Goal: Information Seeking & Learning: Check status

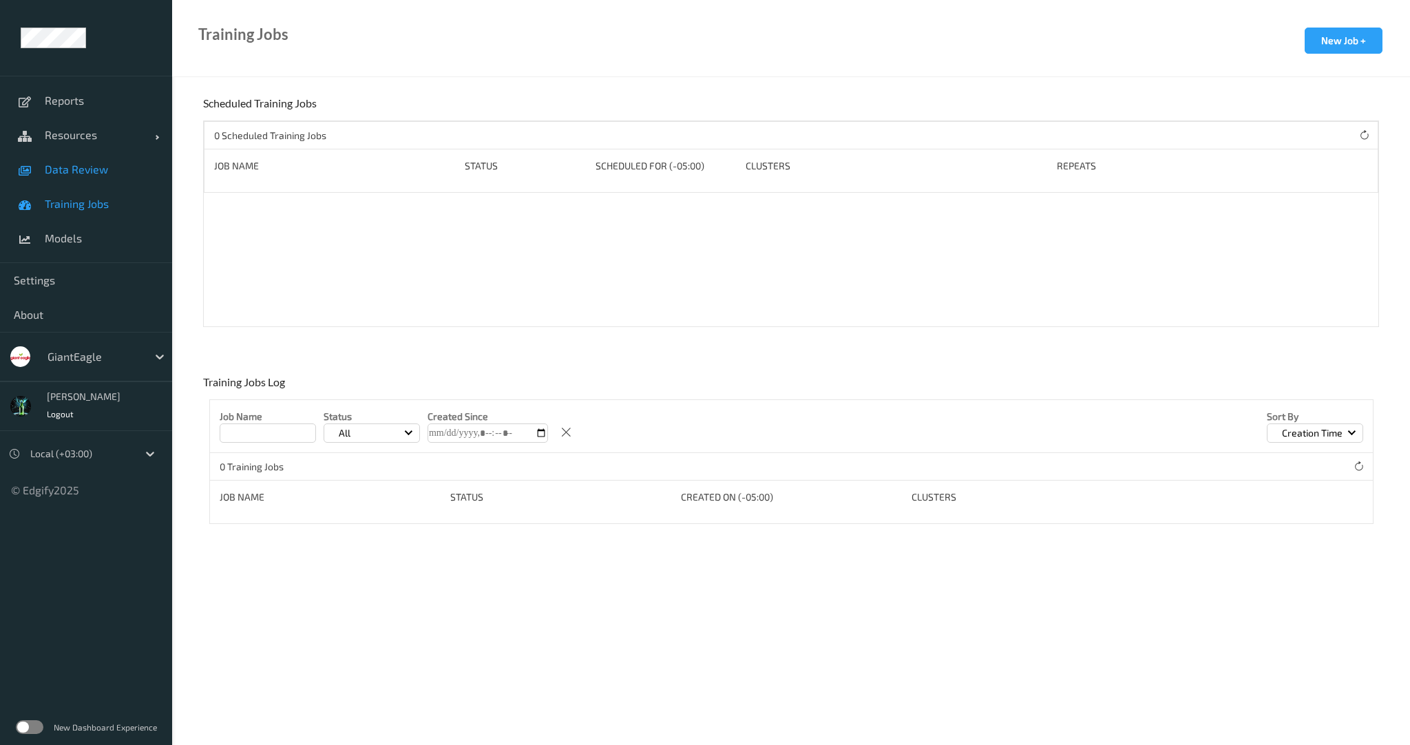
drag, startPoint x: 76, startPoint y: 169, endPoint x: 85, endPoint y: 171, distance: 9.2
click at [76, 170] on span "Data Review" at bounding box center [102, 170] width 114 height 14
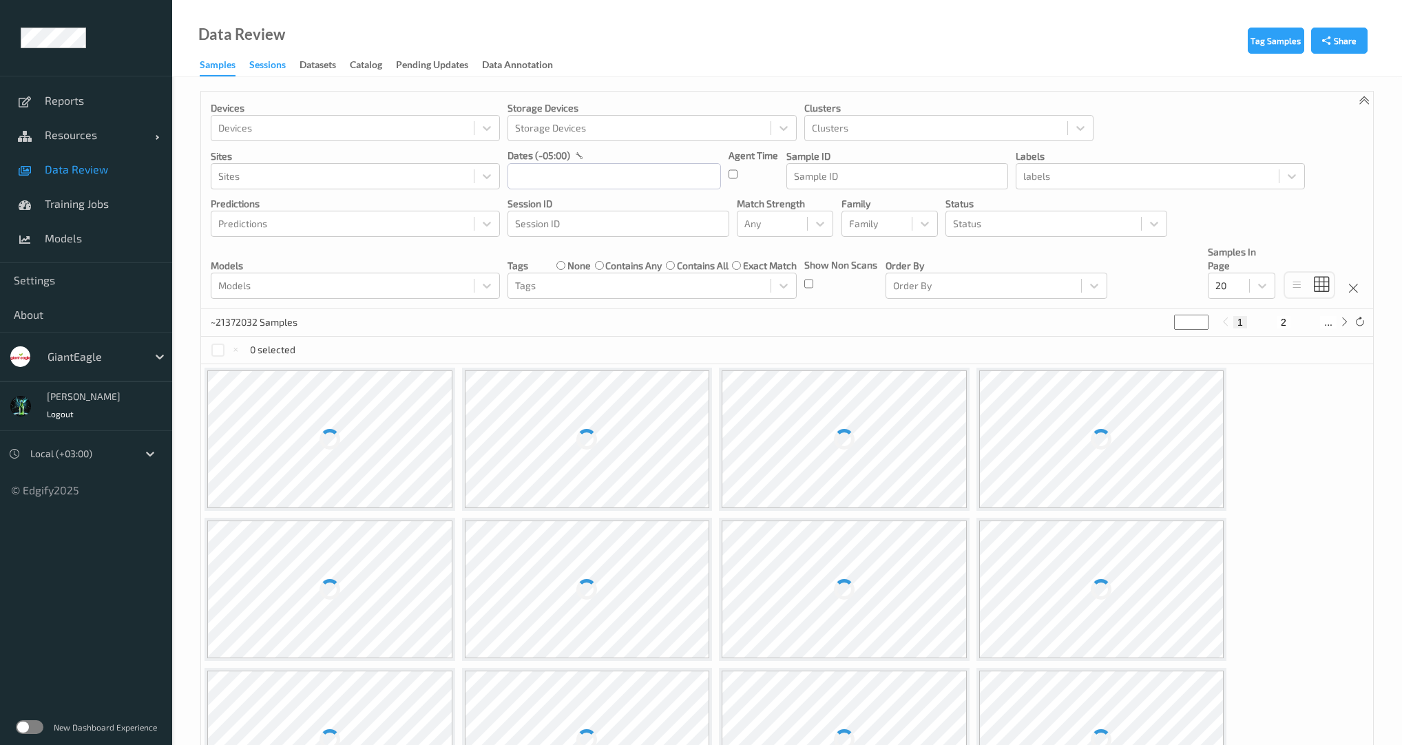
click at [259, 61] on div "Sessions" at bounding box center [267, 66] width 36 height 17
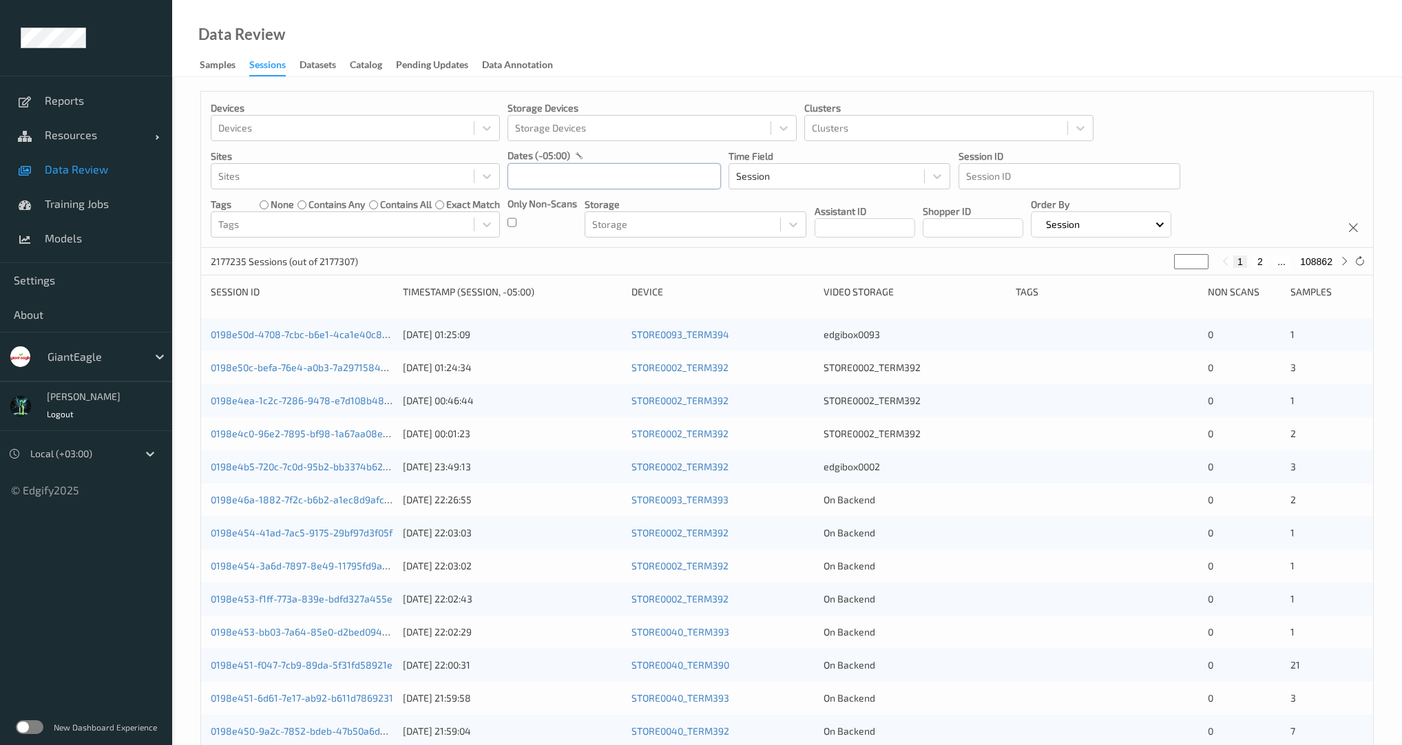
click at [611, 184] on input "text" at bounding box center [613, 176] width 213 height 26
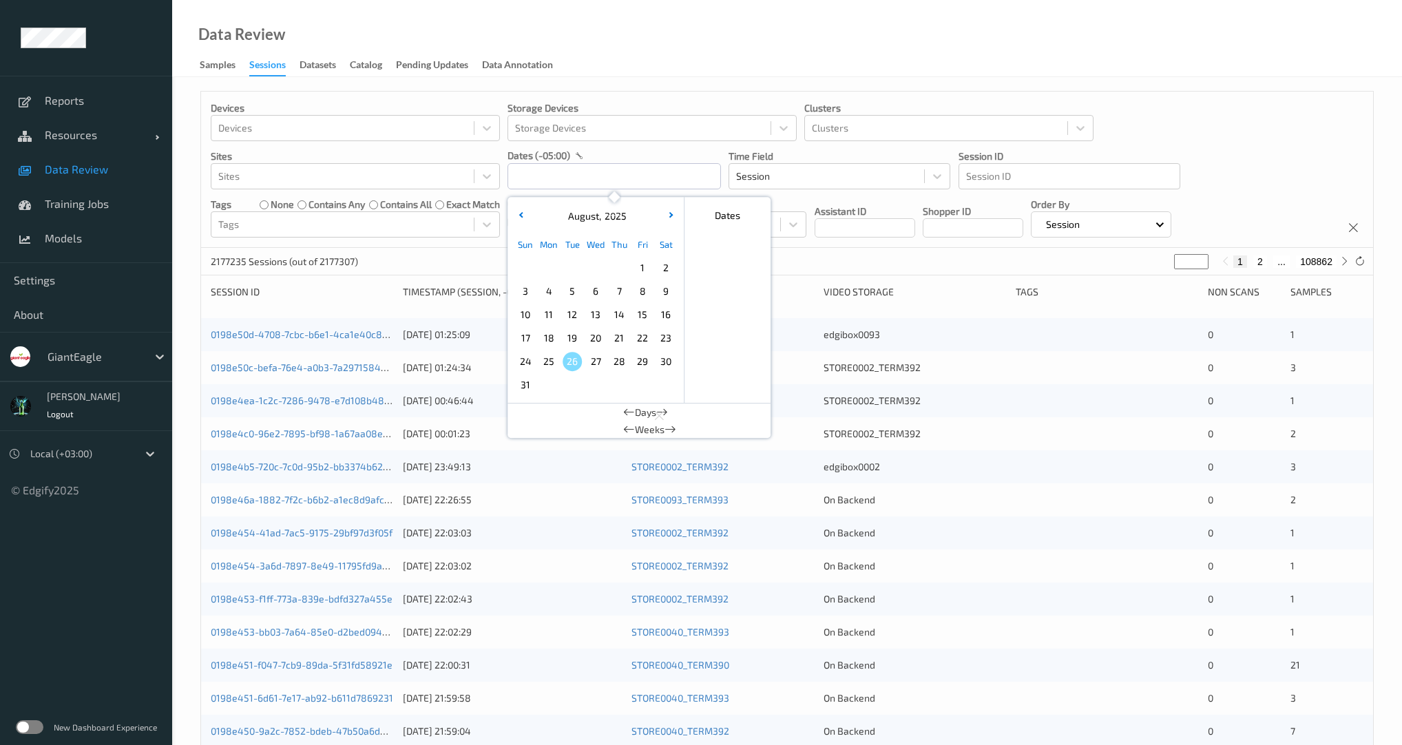
click at [552, 291] on span "4" at bounding box center [548, 291] width 19 height 19
click at [525, 311] on span "10" at bounding box center [525, 314] width 19 height 19
type input "[DATE] 00:00 -> [DATE] 23:59"
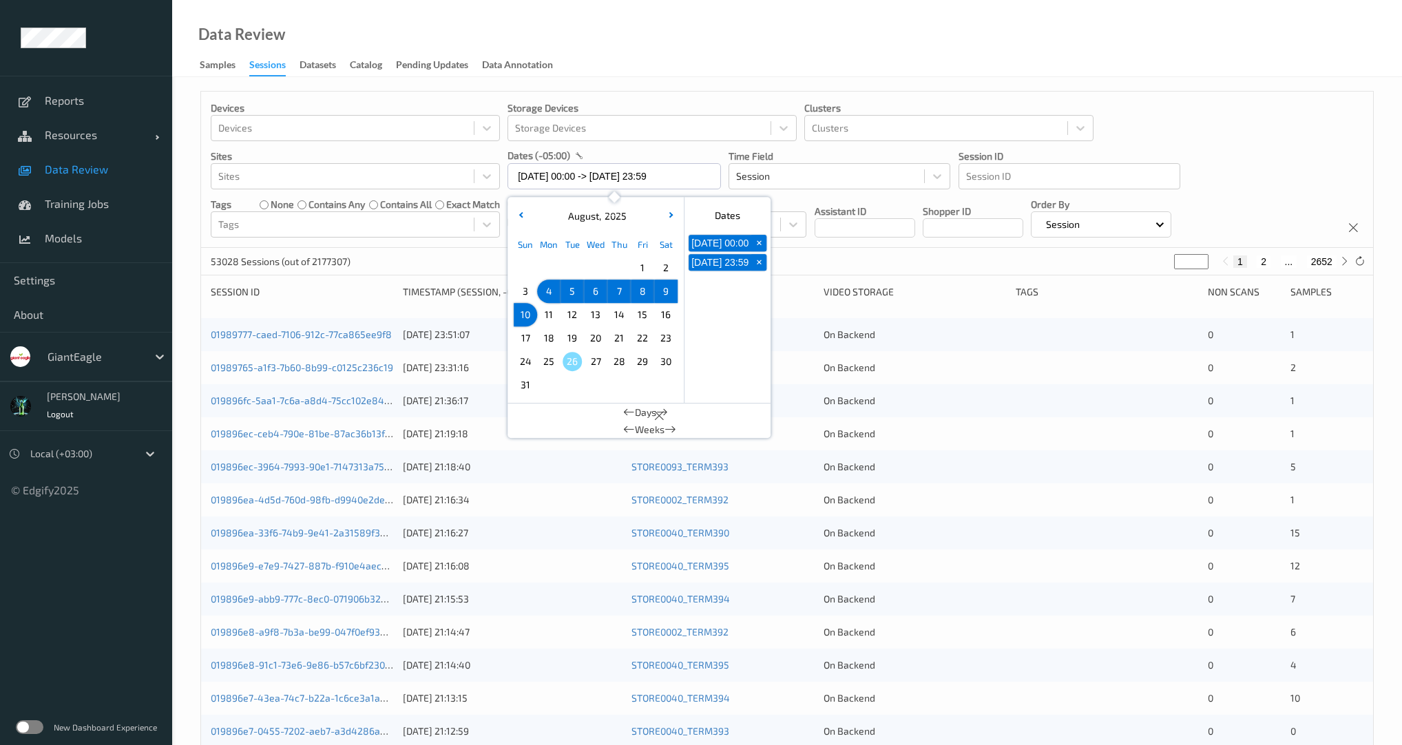
click at [463, 244] on div "Devices Devices Storage Devices Storage Devices Clusters Clusters Sites Sites d…" at bounding box center [787, 170] width 1172 height 156
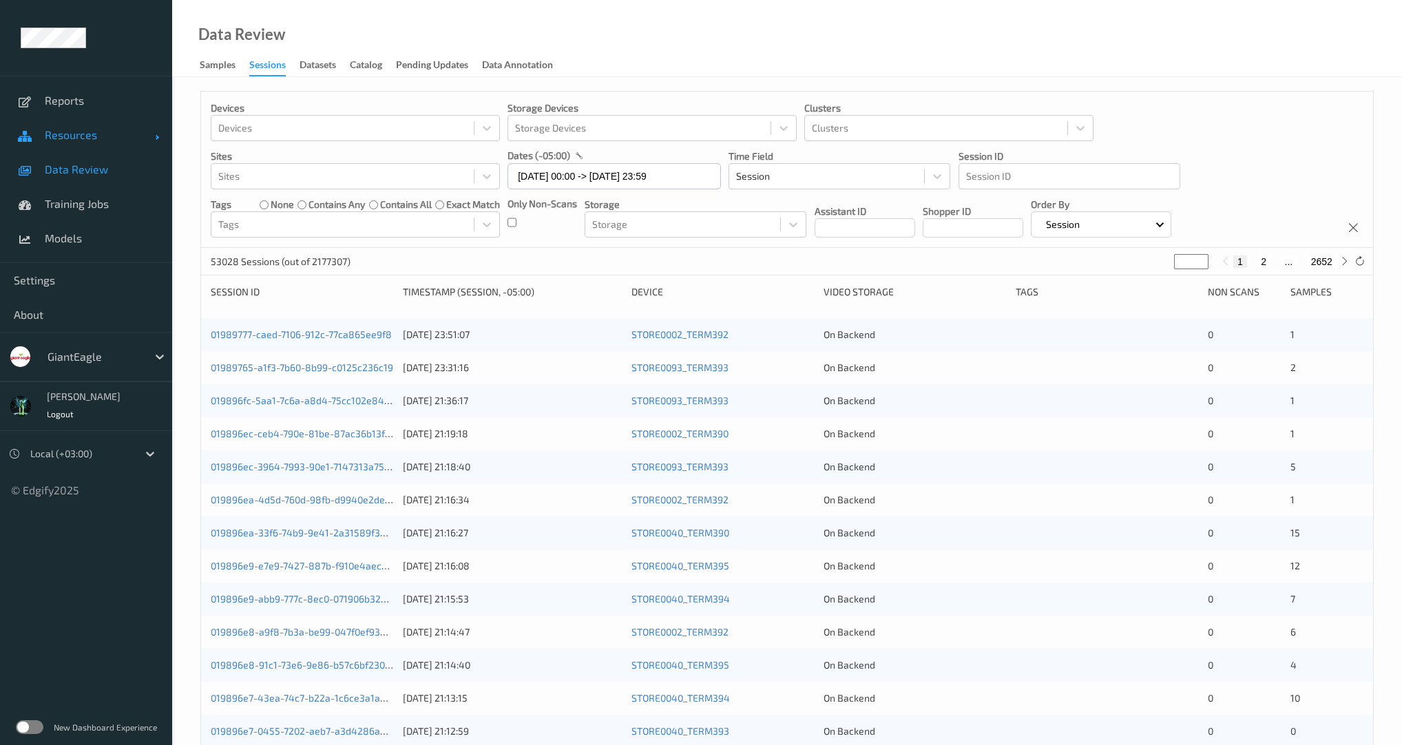
click at [91, 140] on span "Resources" at bounding box center [100, 135] width 110 height 14
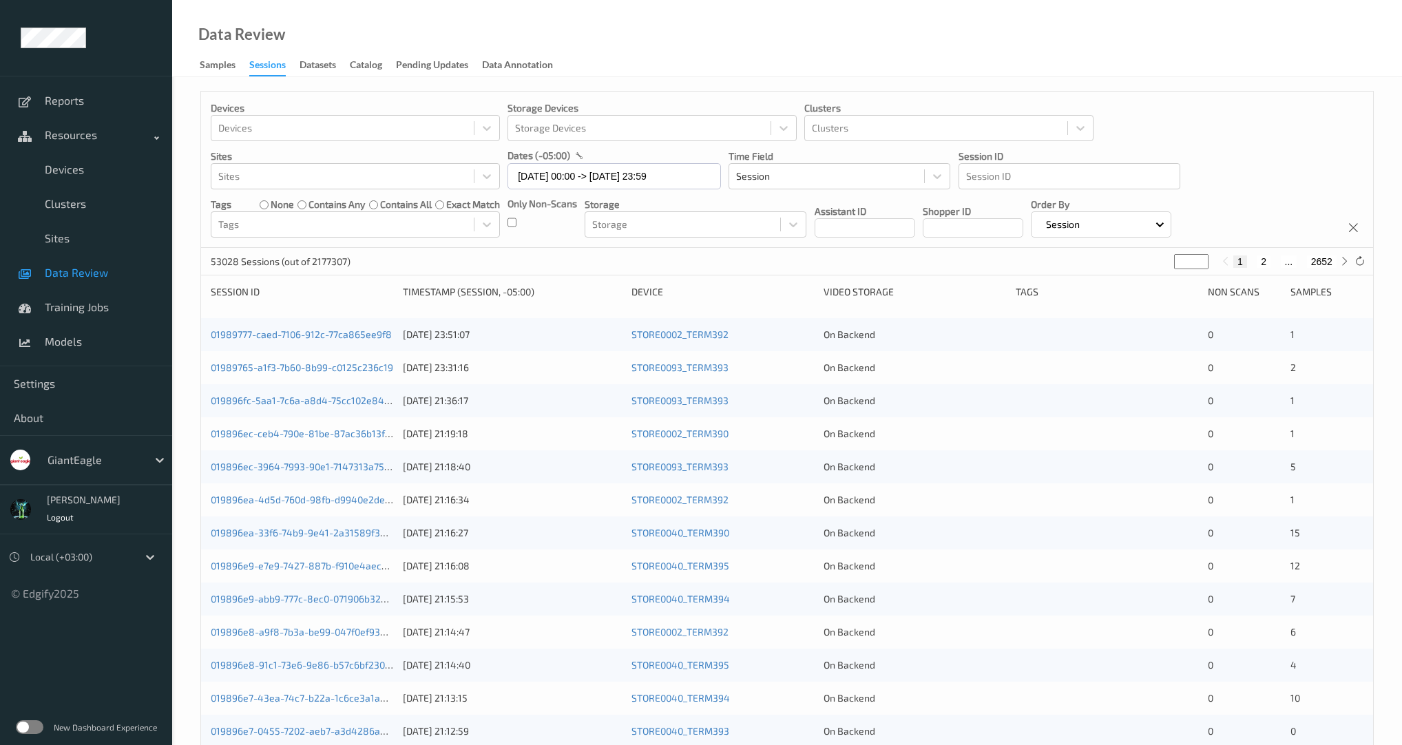
click at [21, 733] on label at bounding box center [30, 727] width 28 height 14
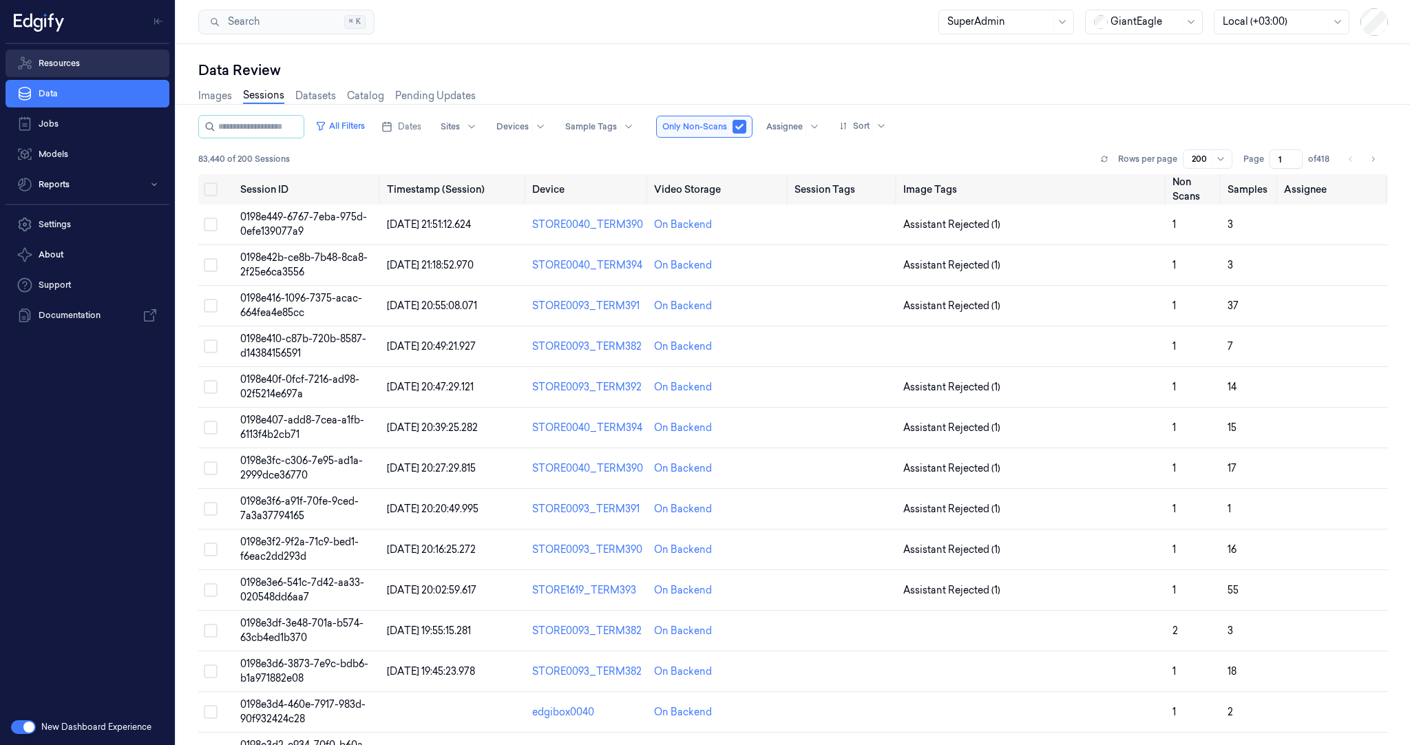
click at [64, 72] on link "Resources" at bounding box center [88, 64] width 164 height 28
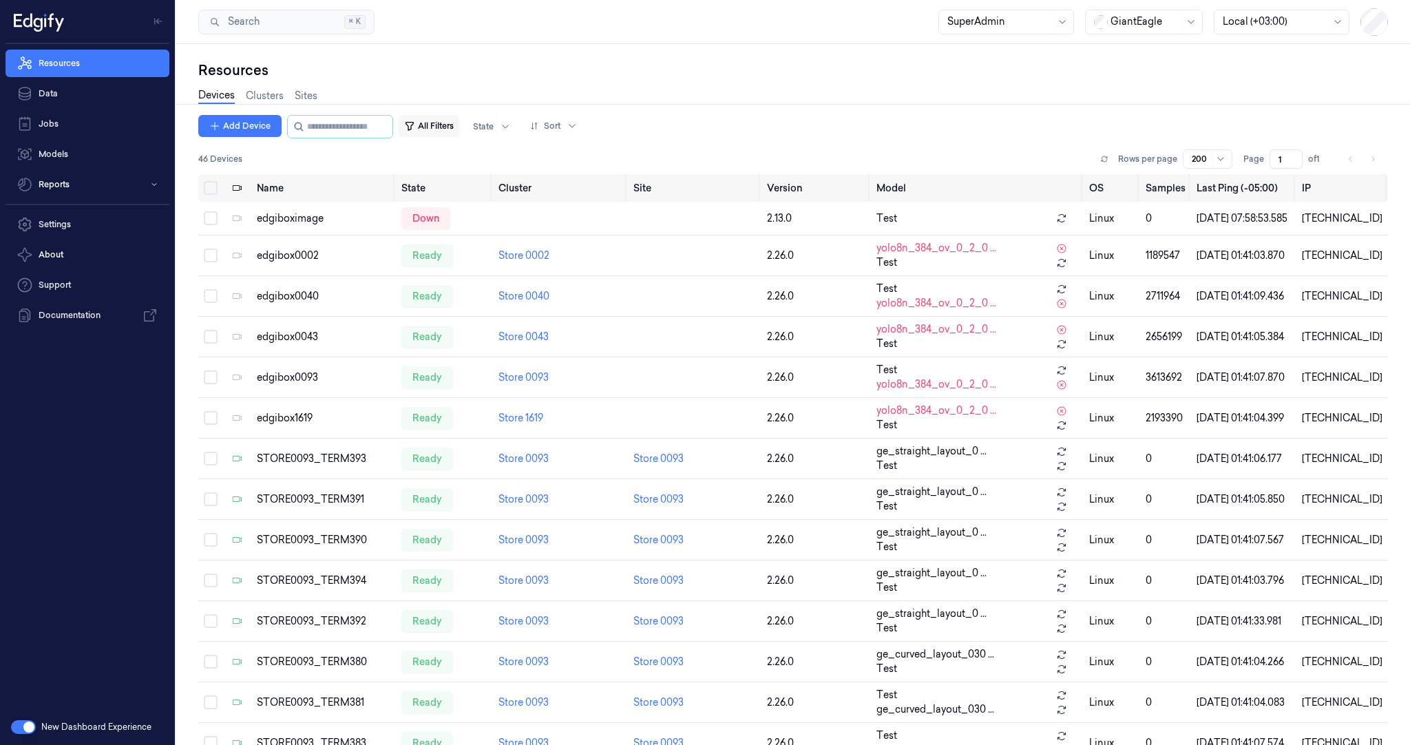
click at [459, 127] on button "All Filters" at bounding box center [429, 126] width 61 height 22
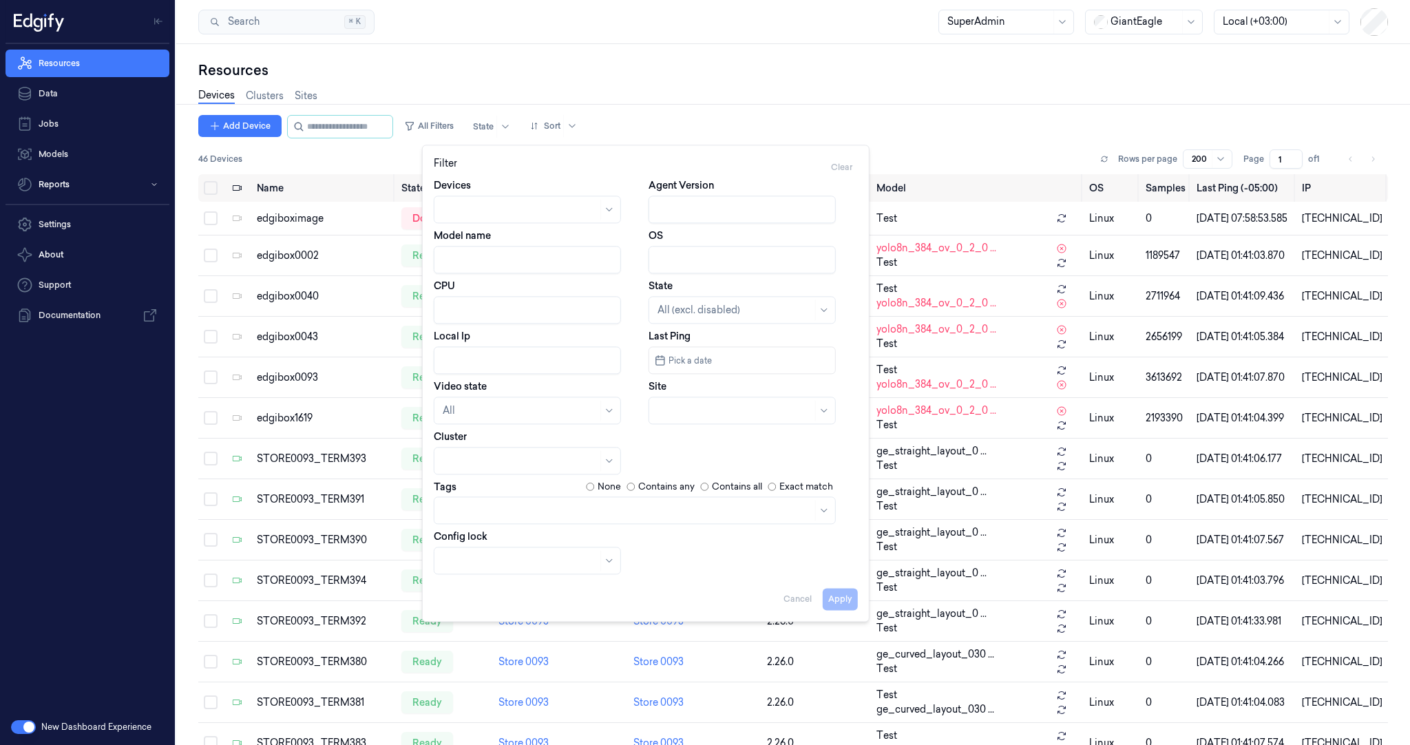
click at [471, 516] on div at bounding box center [628, 510] width 370 height 14
click at [485, 541] on div "Straight_Layout" at bounding box center [480, 541] width 74 height 14
click at [834, 595] on button "Apply" at bounding box center [840, 599] width 35 height 22
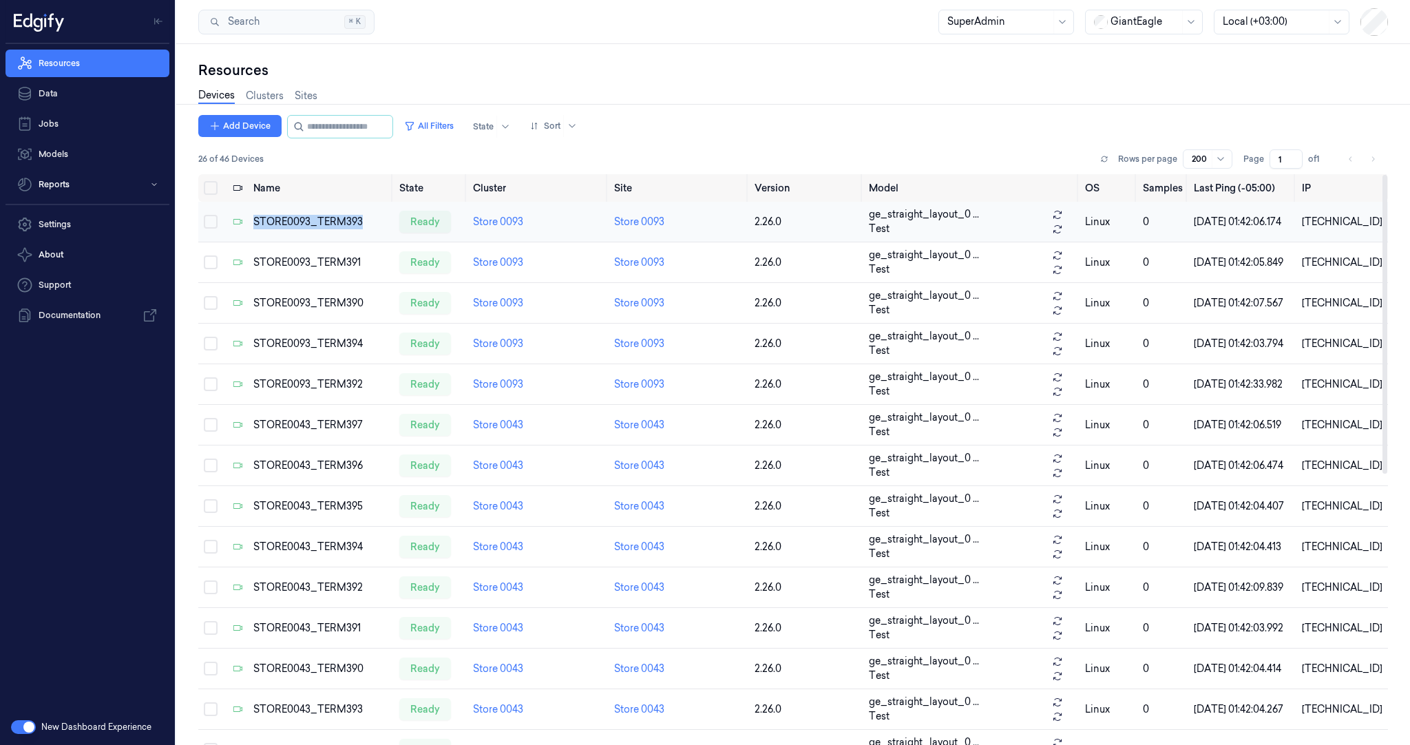
drag, startPoint x: 369, startPoint y: 223, endPoint x: 253, endPoint y: 224, distance: 116.4
click at [253, 224] on td "STORE0093_TERM393" at bounding box center [321, 222] width 146 height 41
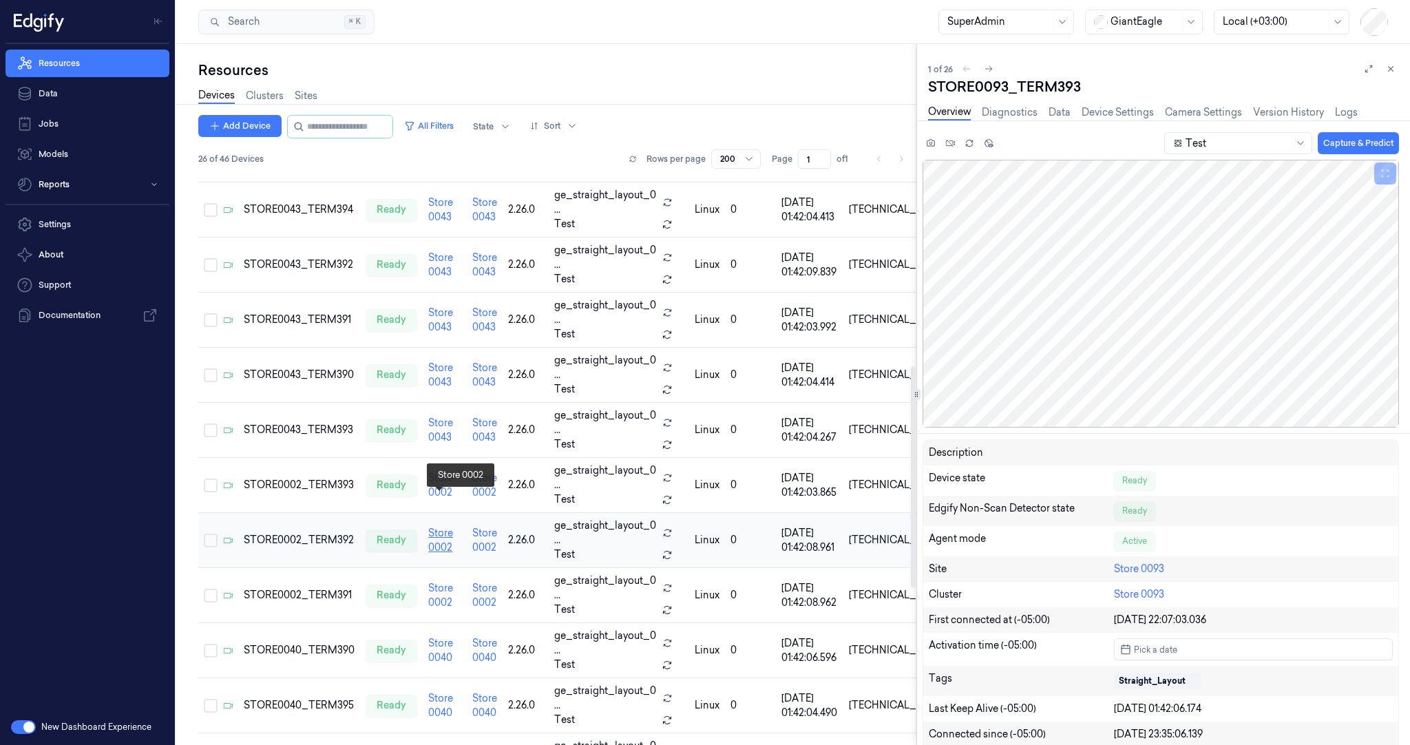
scroll to position [595, 0]
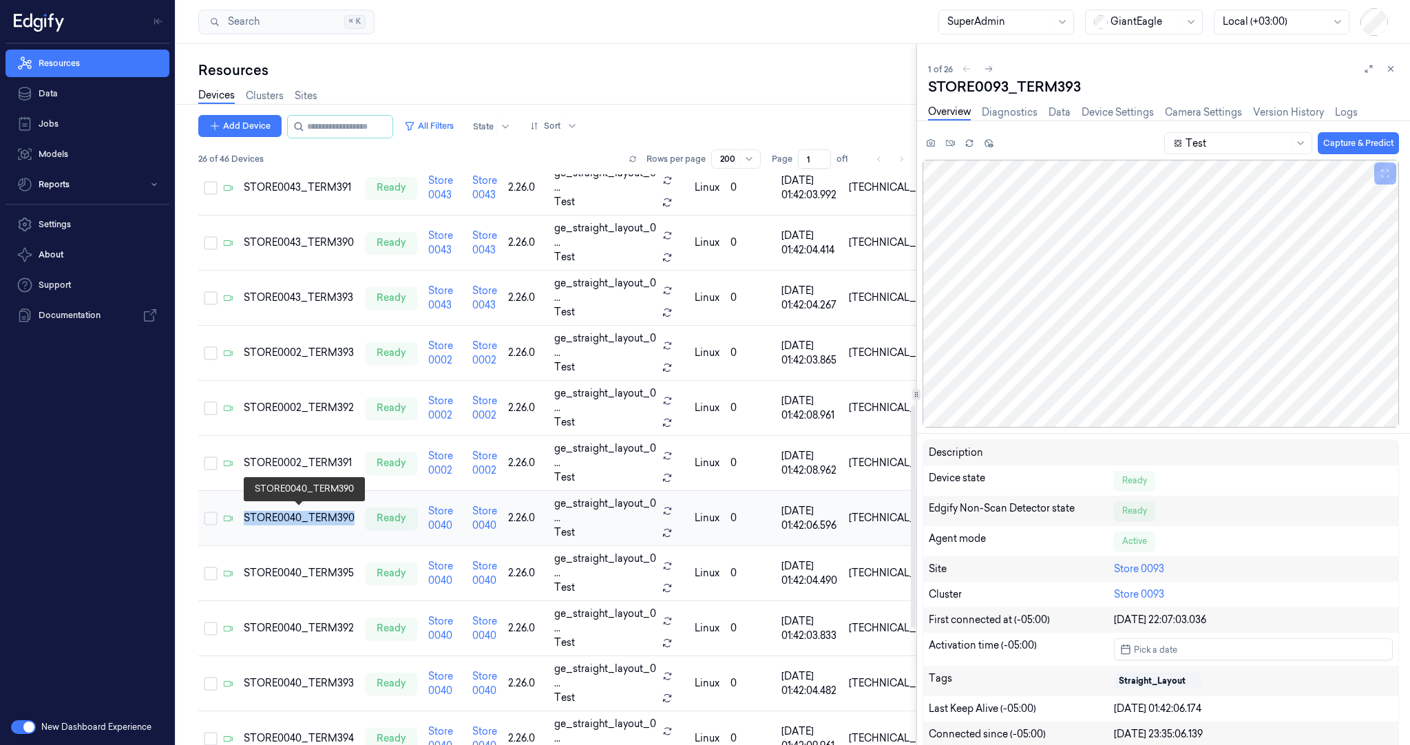
drag, startPoint x: 357, startPoint y: 516, endPoint x: 243, endPoint y: 516, distance: 113.6
click at [243, 516] on td "STORE0040_TERM390" at bounding box center [299, 518] width 122 height 55
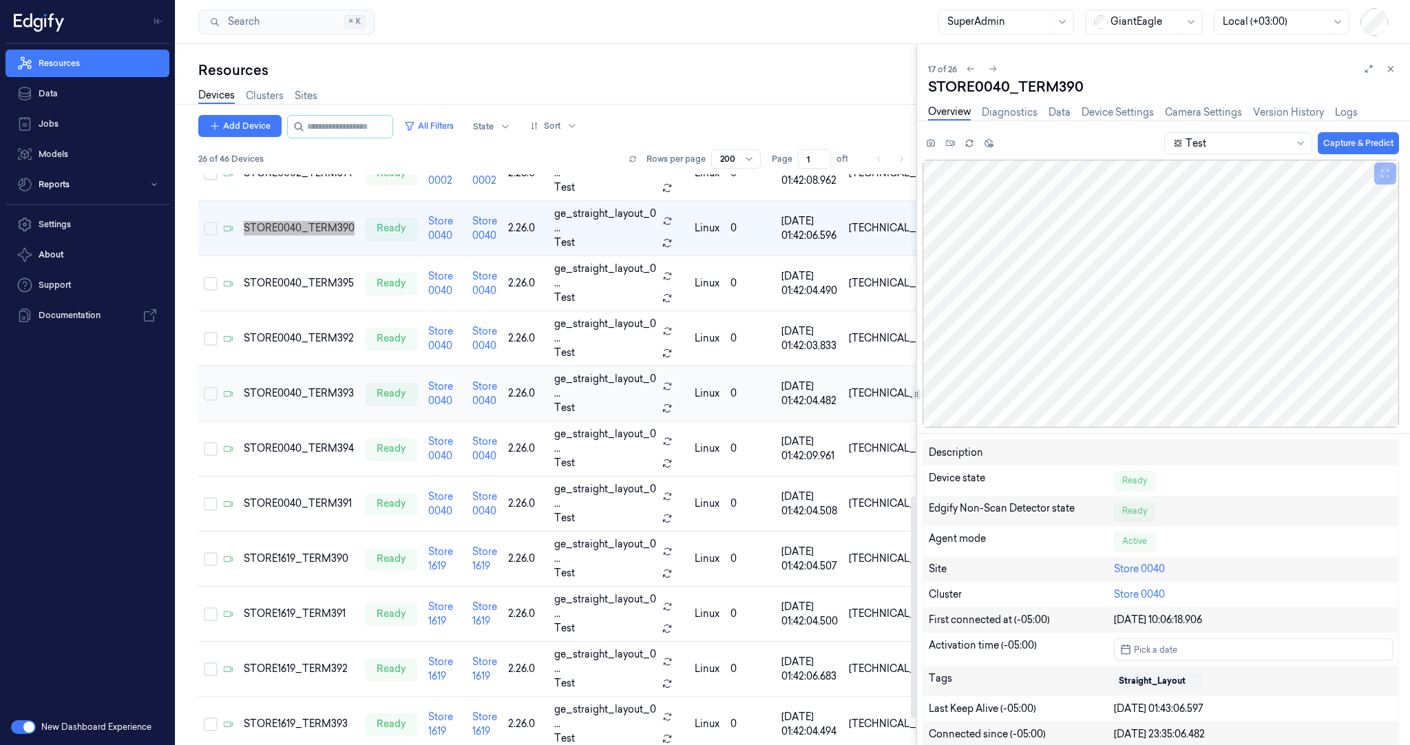
scroll to position [898, 0]
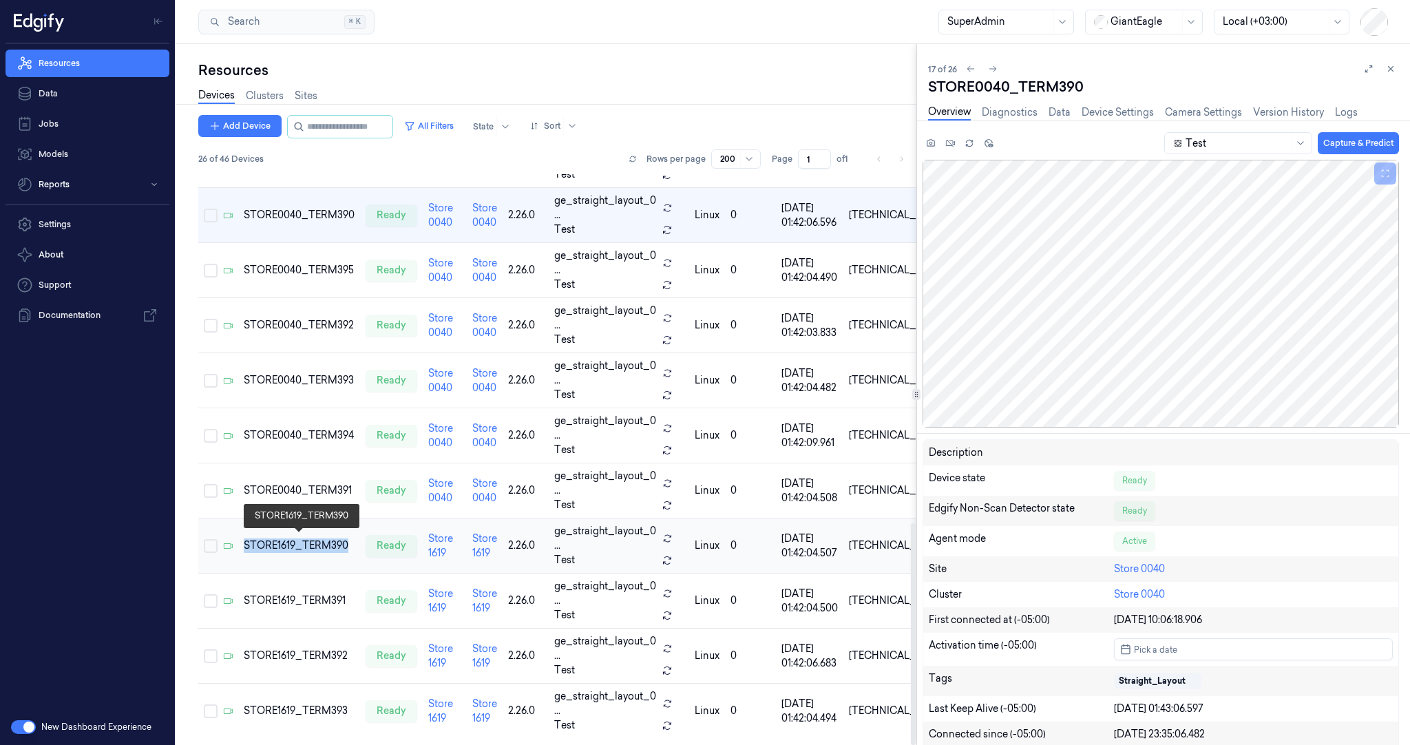
drag, startPoint x: 290, startPoint y: 536, endPoint x: 247, endPoint y: 543, distance: 43.9
click at [246, 543] on td "STORE1619_TERM390" at bounding box center [299, 545] width 122 height 55
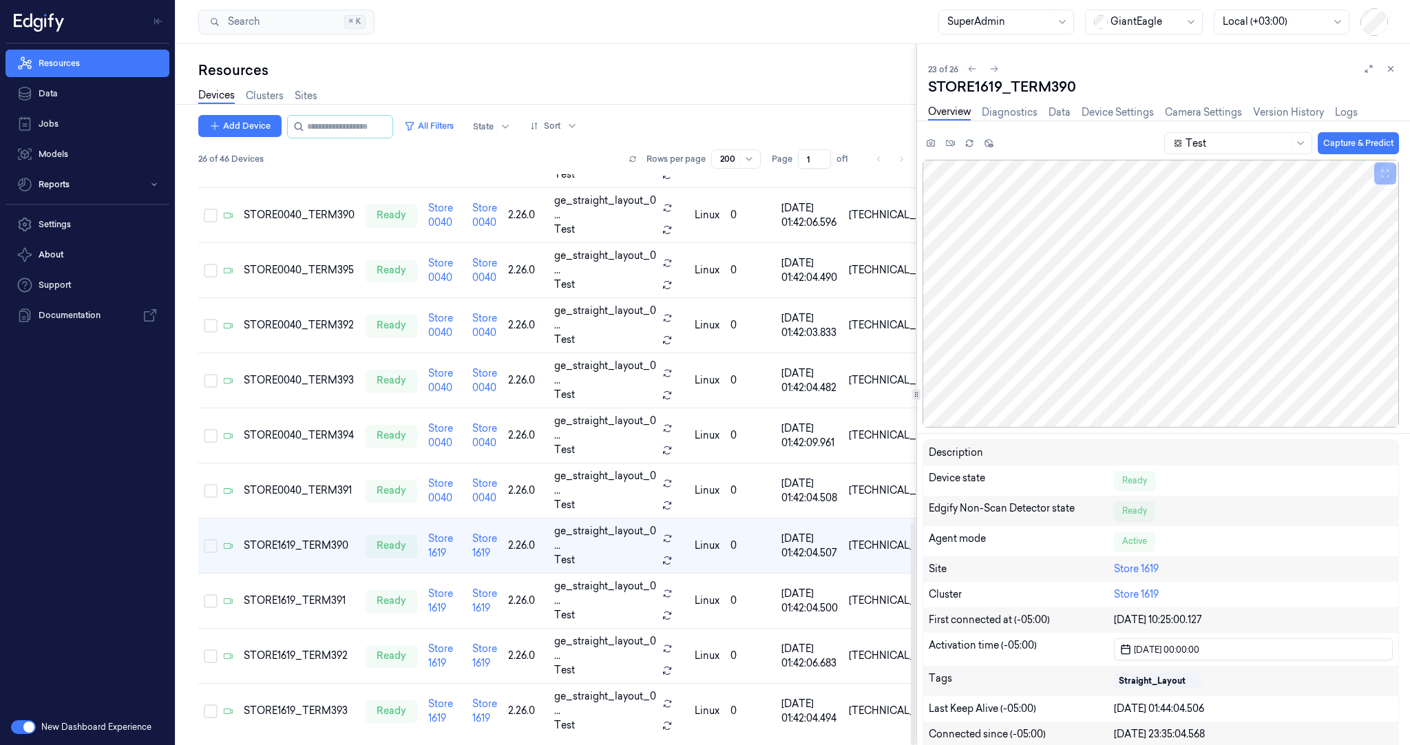
click at [25, 538] on div "Resources Data Jobs Models Reports Settings About Support Documentation" at bounding box center [87, 376] width 175 height 665
click at [443, 127] on button "All Filters" at bounding box center [429, 126] width 61 height 22
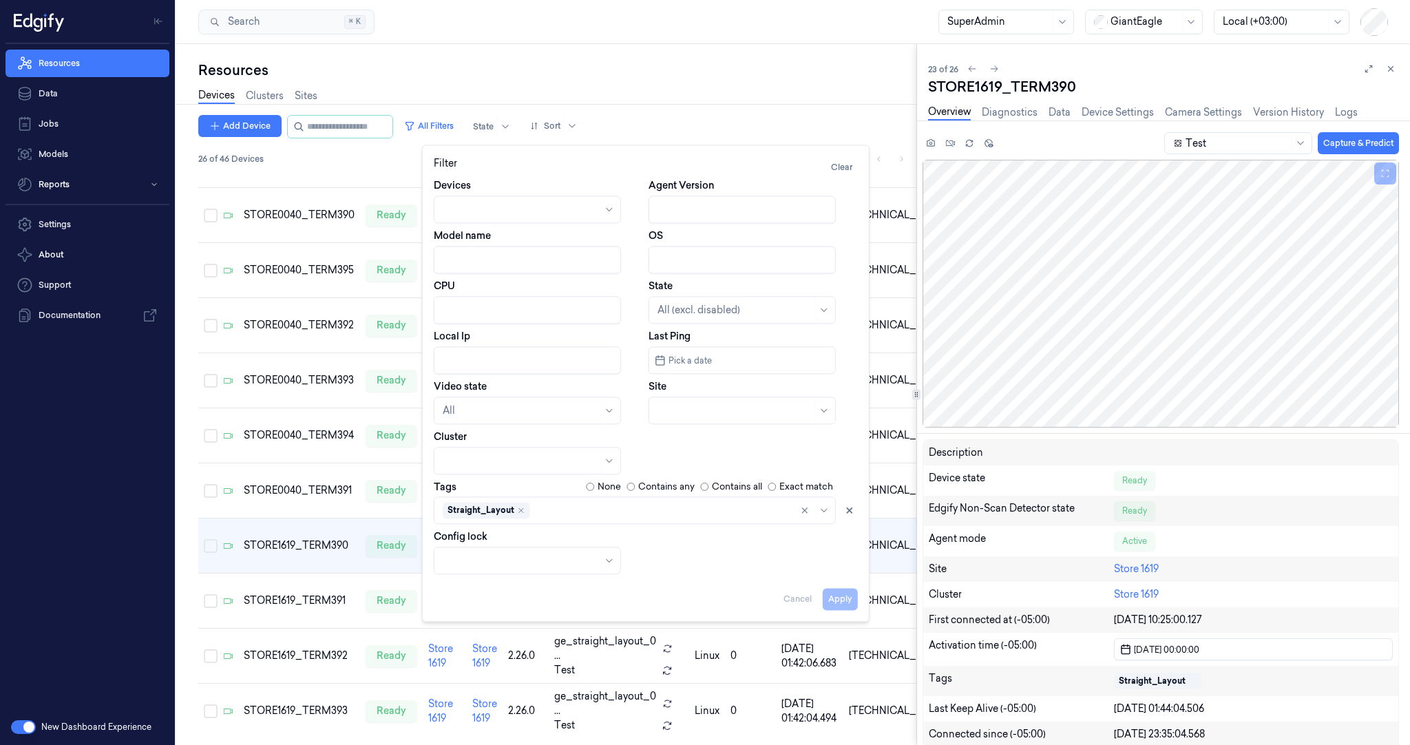
click at [845, 67] on div "Resources" at bounding box center [557, 70] width 718 height 19
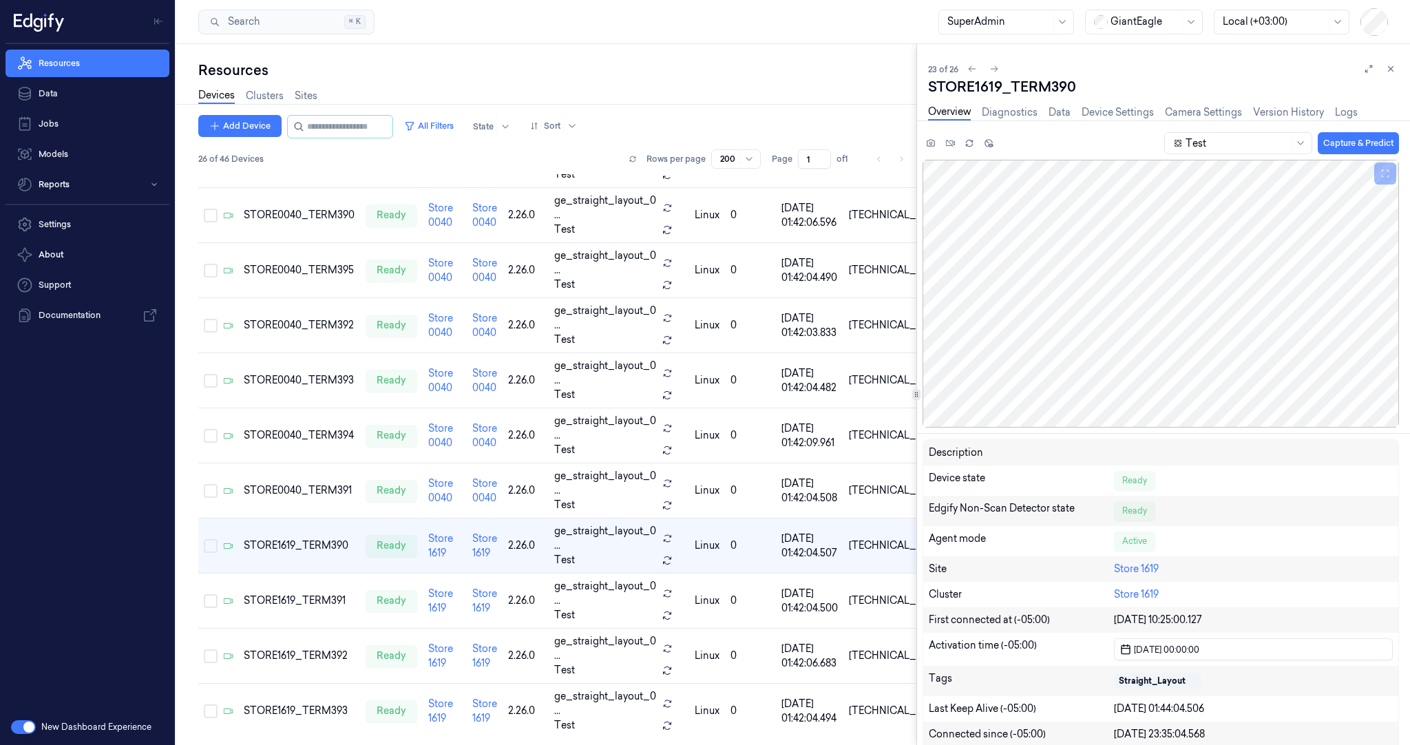
click at [20, 726] on button "button" at bounding box center [23, 727] width 25 height 14
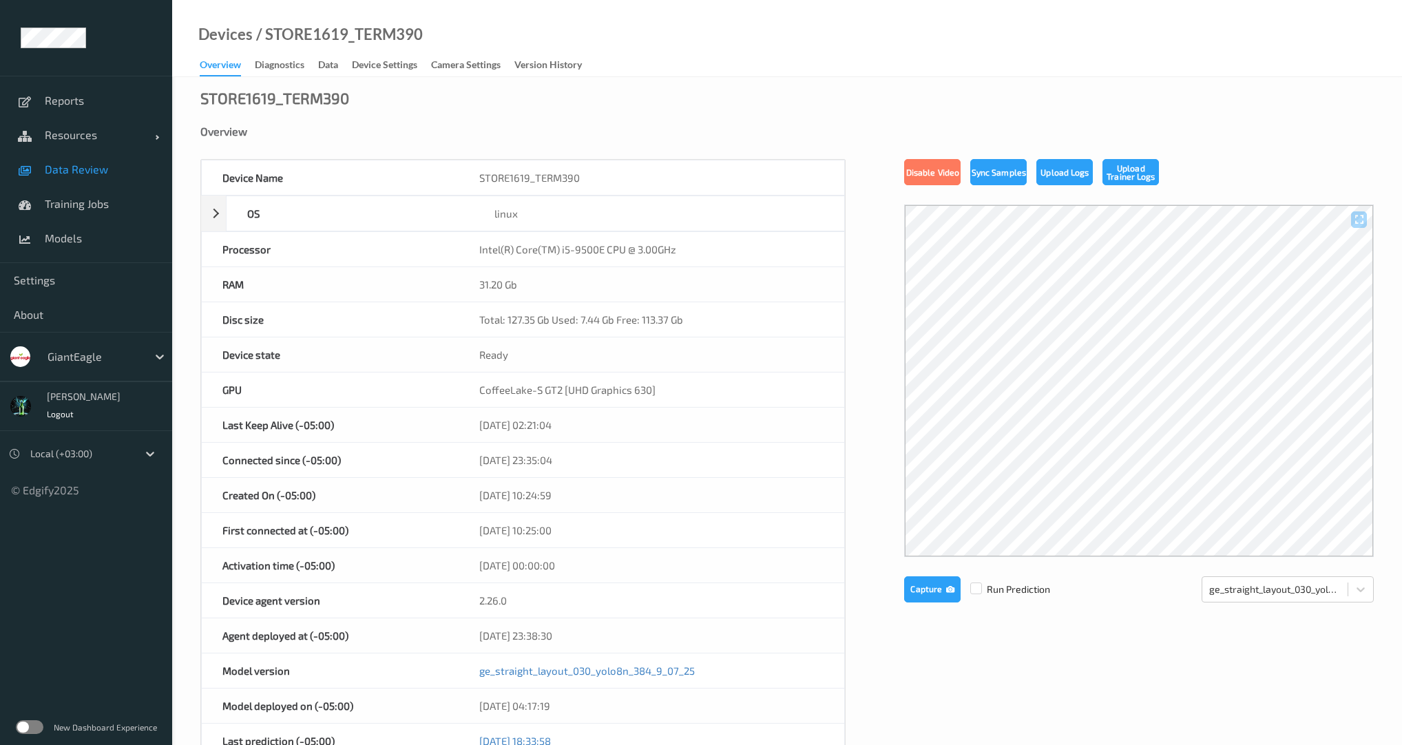
click at [54, 176] on link "Data Review" at bounding box center [86, 169] width 172 height 34
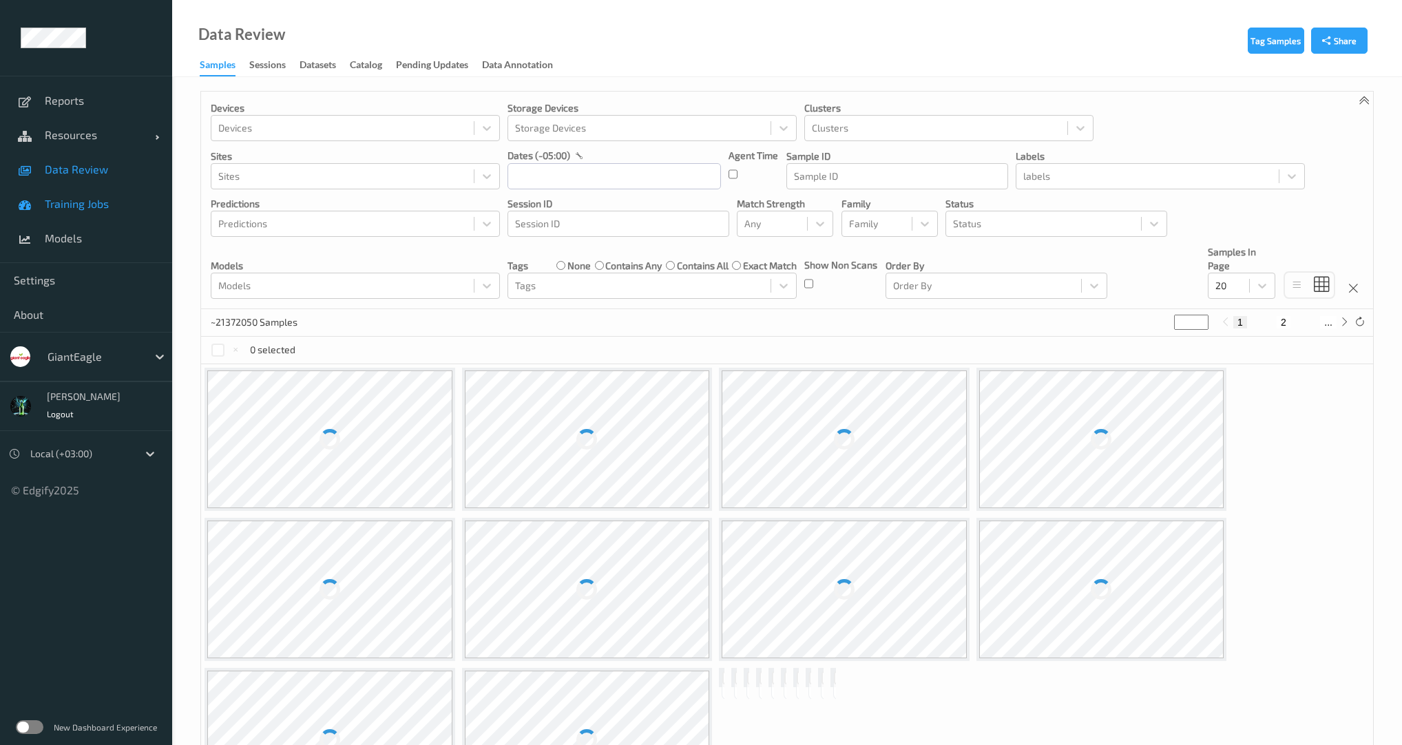
click at [78, 202] on span "Training Jobs" at bounding box center [102, 204] width 114 height 14
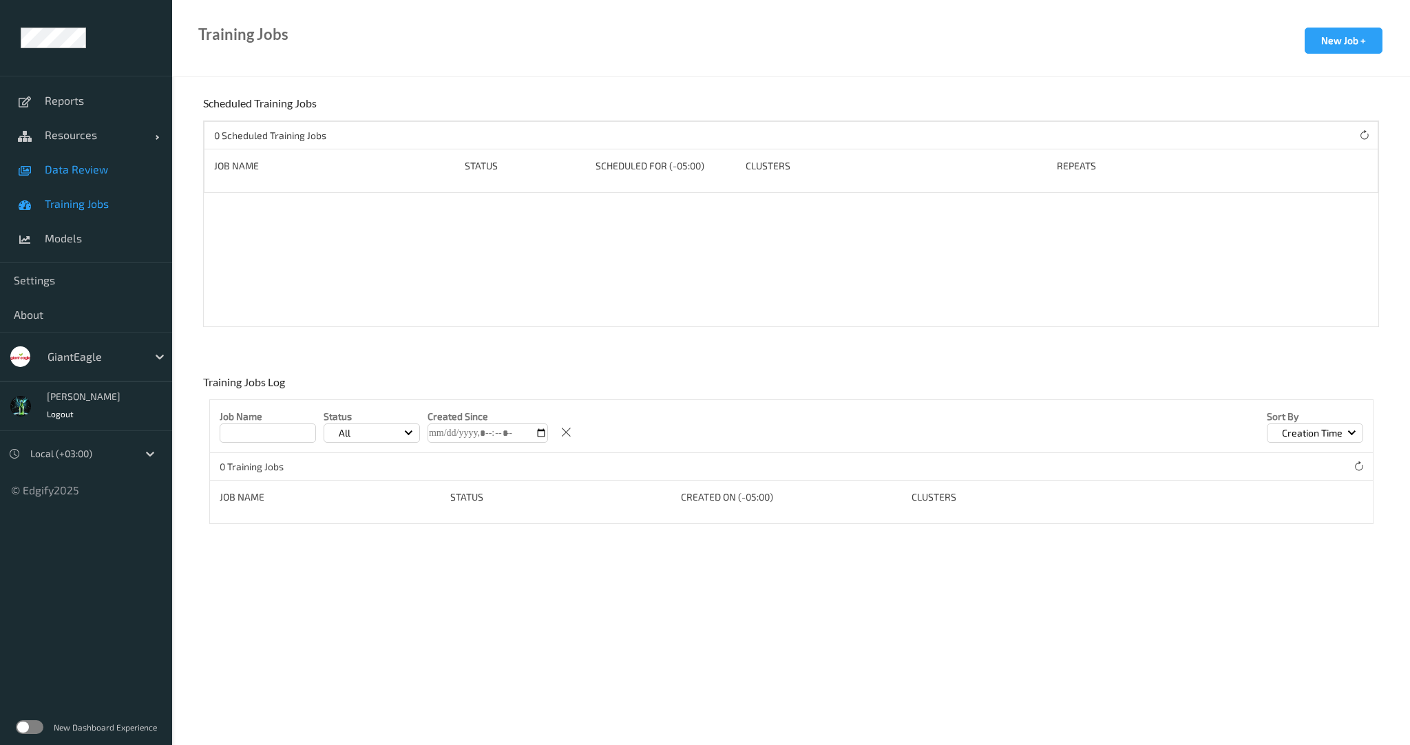
click at [85, 180] on link "Data Review" at bounding box center [86, 169] width 172 height 34
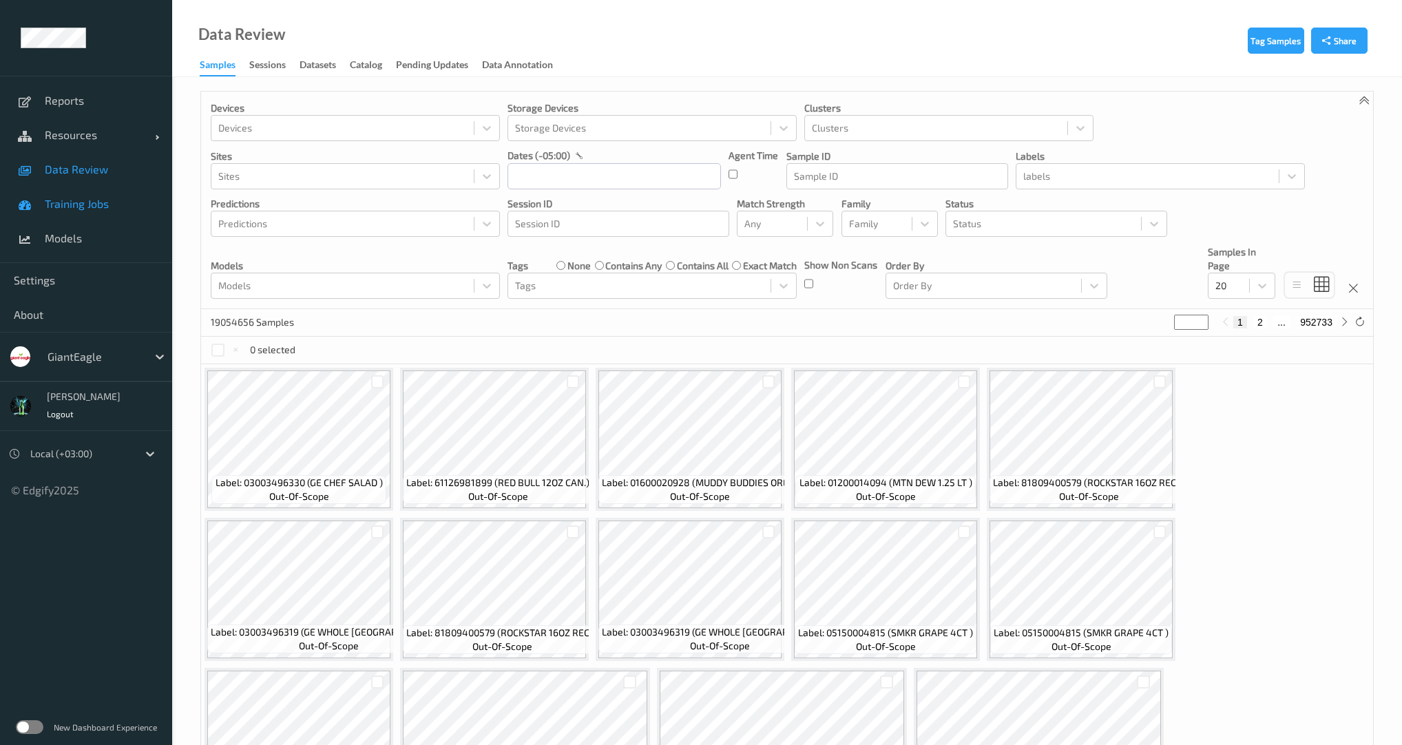
click at [86, 213] on link "Training Jobs" at bounding box center [86, 204] width 172 height 34
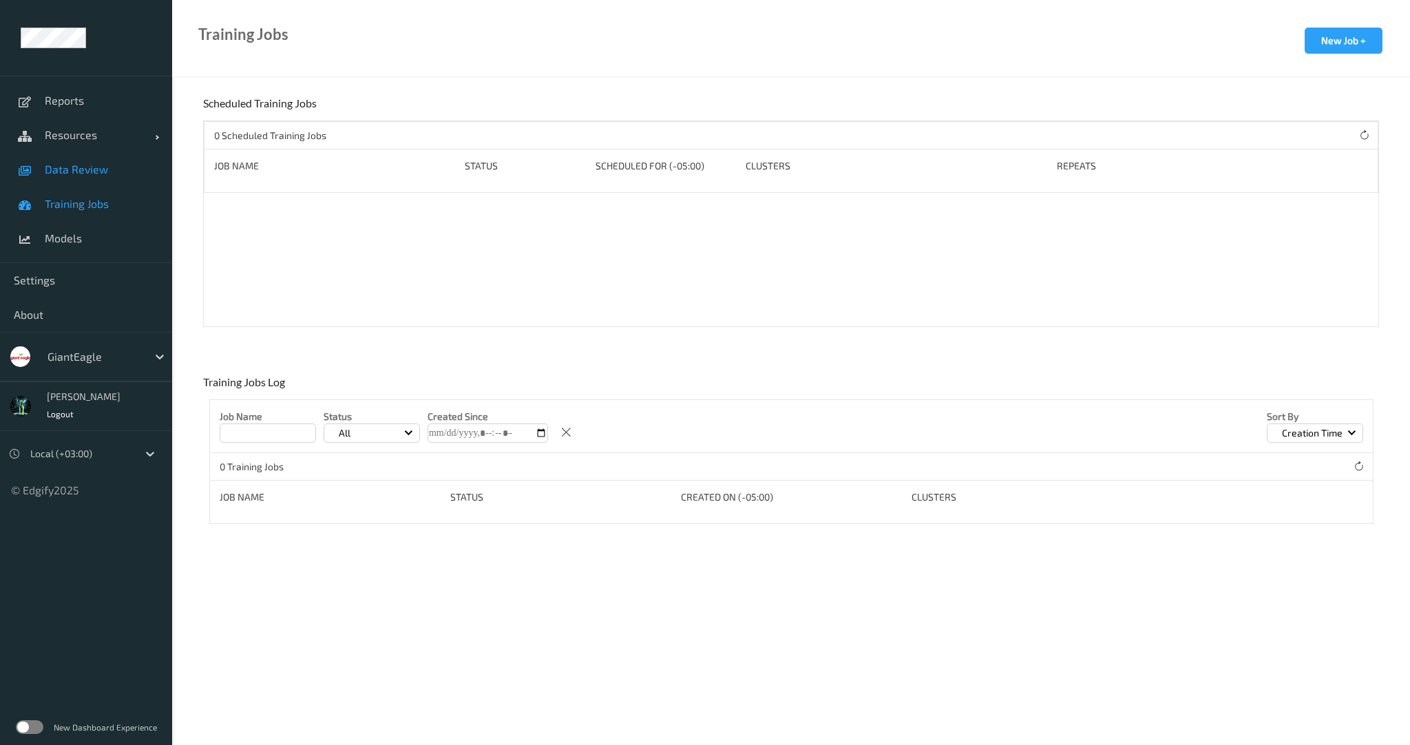
click at [85, 177] on link "Data Review" at bounding box center [86, 169] width 172 height 34
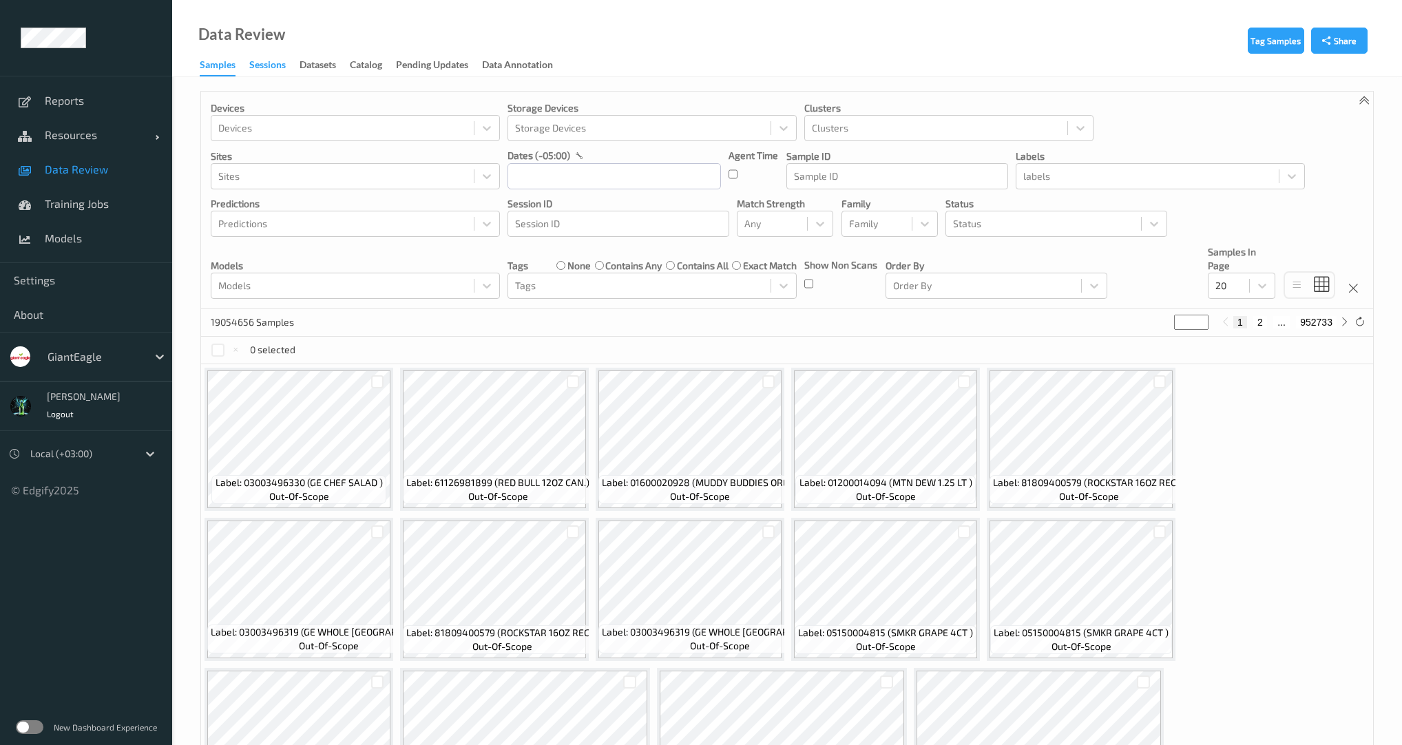
click at [258, 67] on div "Sessions" at bounding box center [267, 66] width 36 height 17
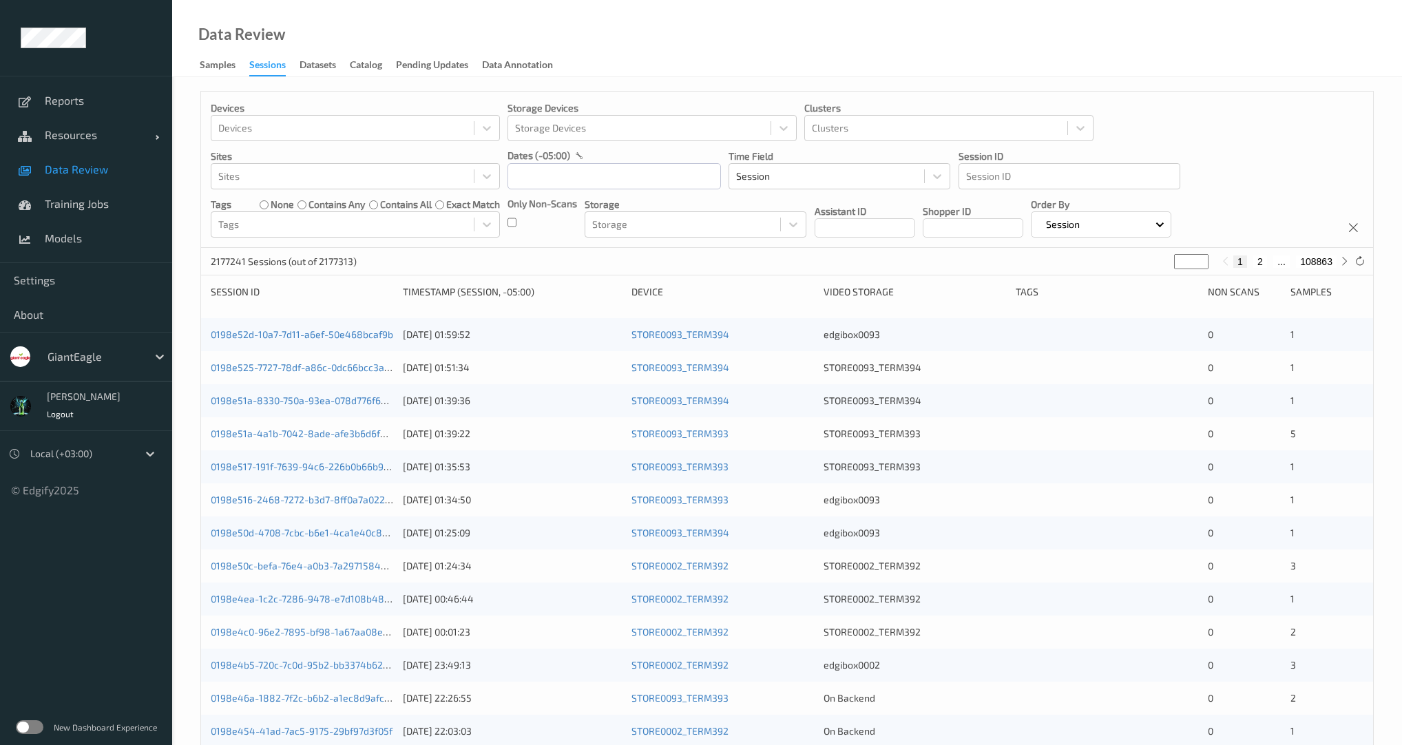
click at [35, 733] on label at bounding box center [30, 727] width 28 height 14
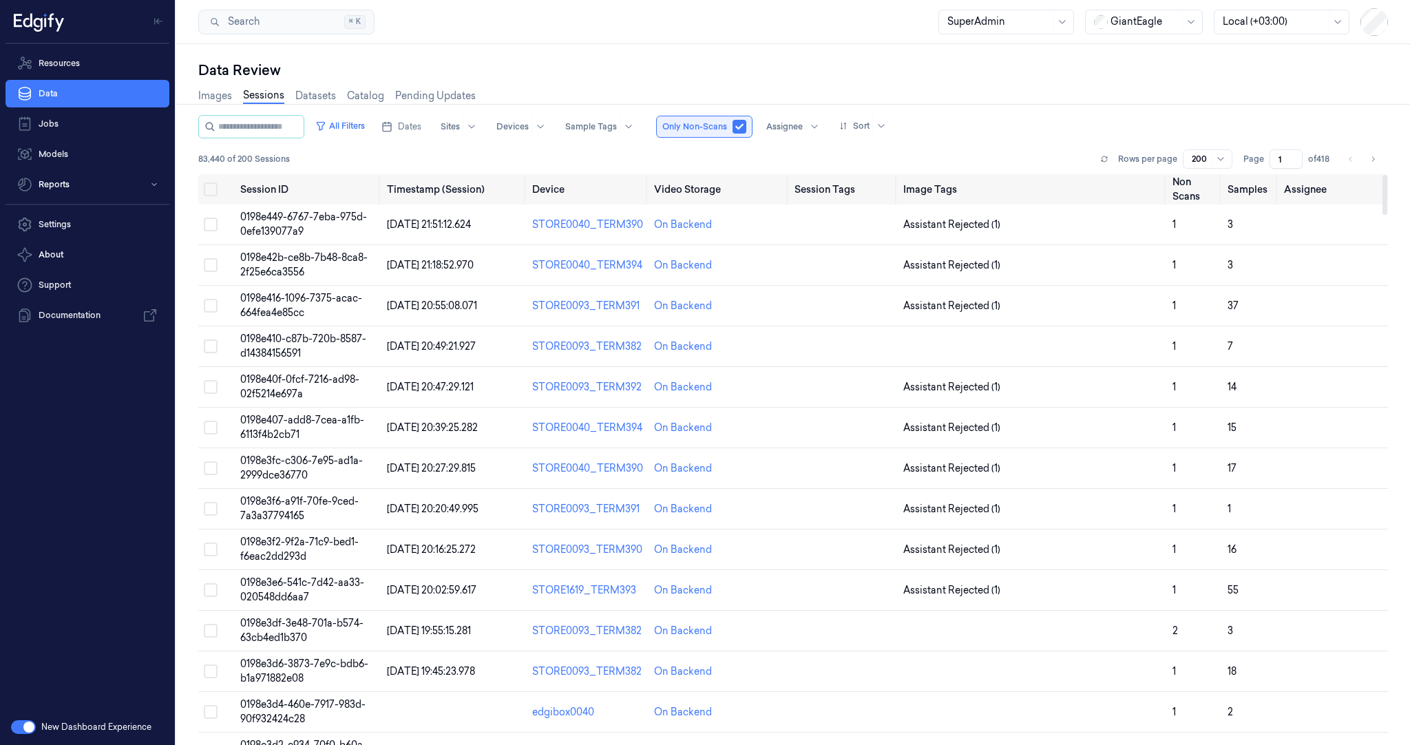
click at [746, 127] on button "button" at bounding box center [740, 127] width 14 height 14
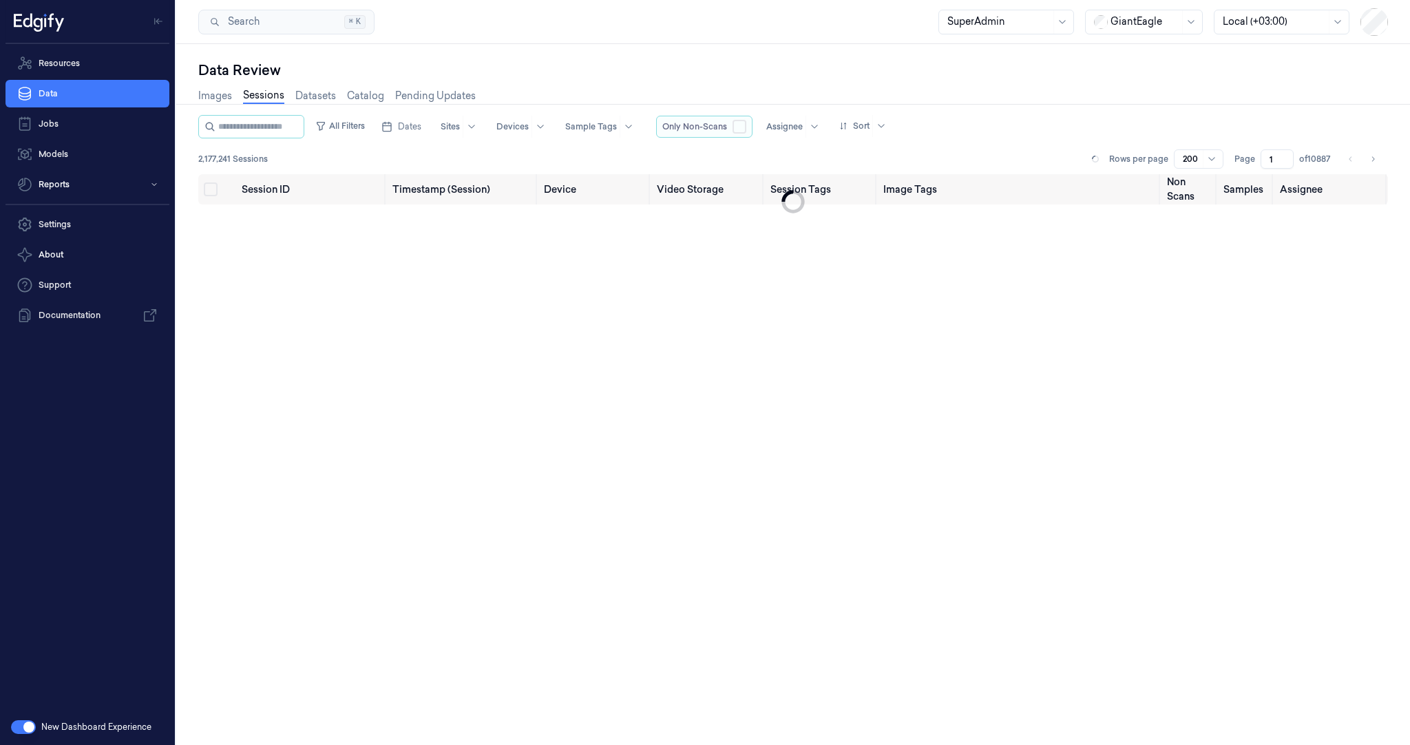
click at [746, 128] on button "button" at bounding box center [740, 127] width 14 height 14
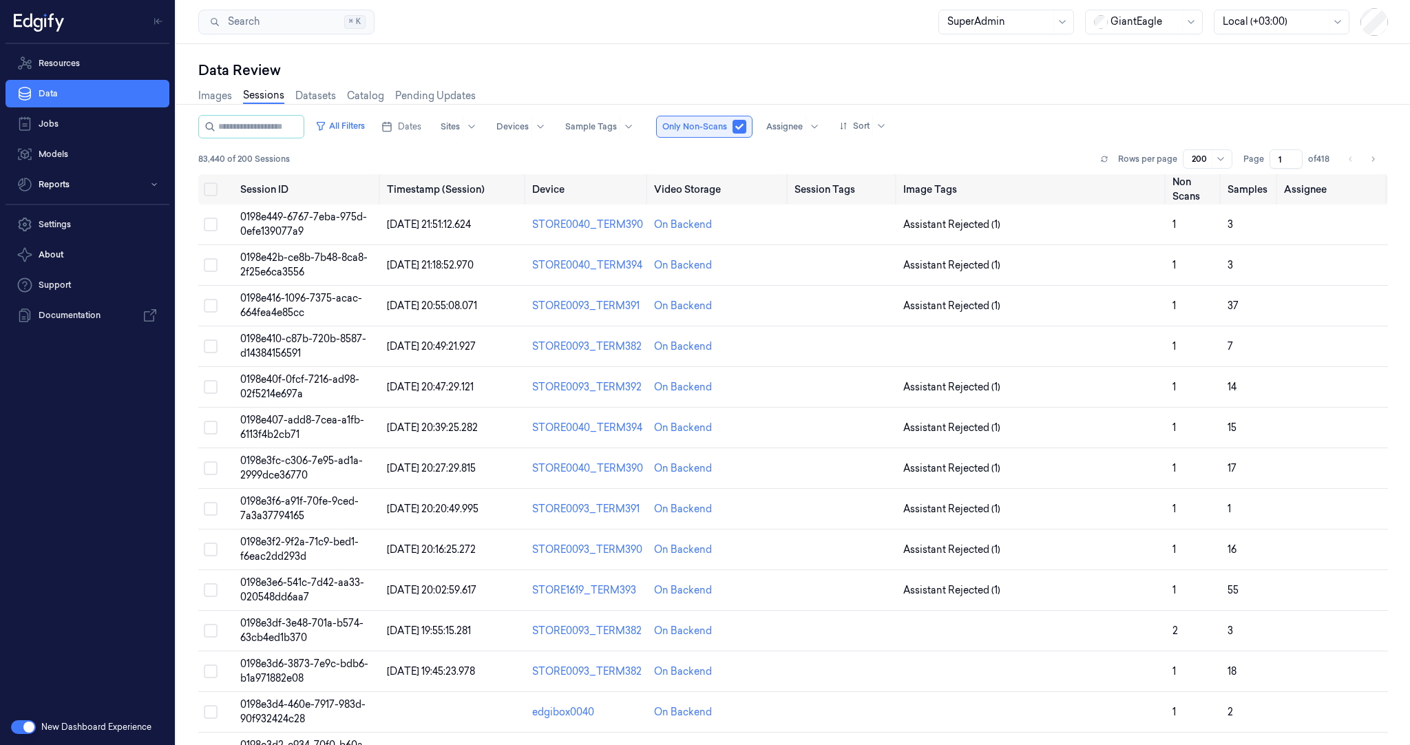
click at [746, 128] on button "button" at bounding box center [740, 127] width 14 height 14
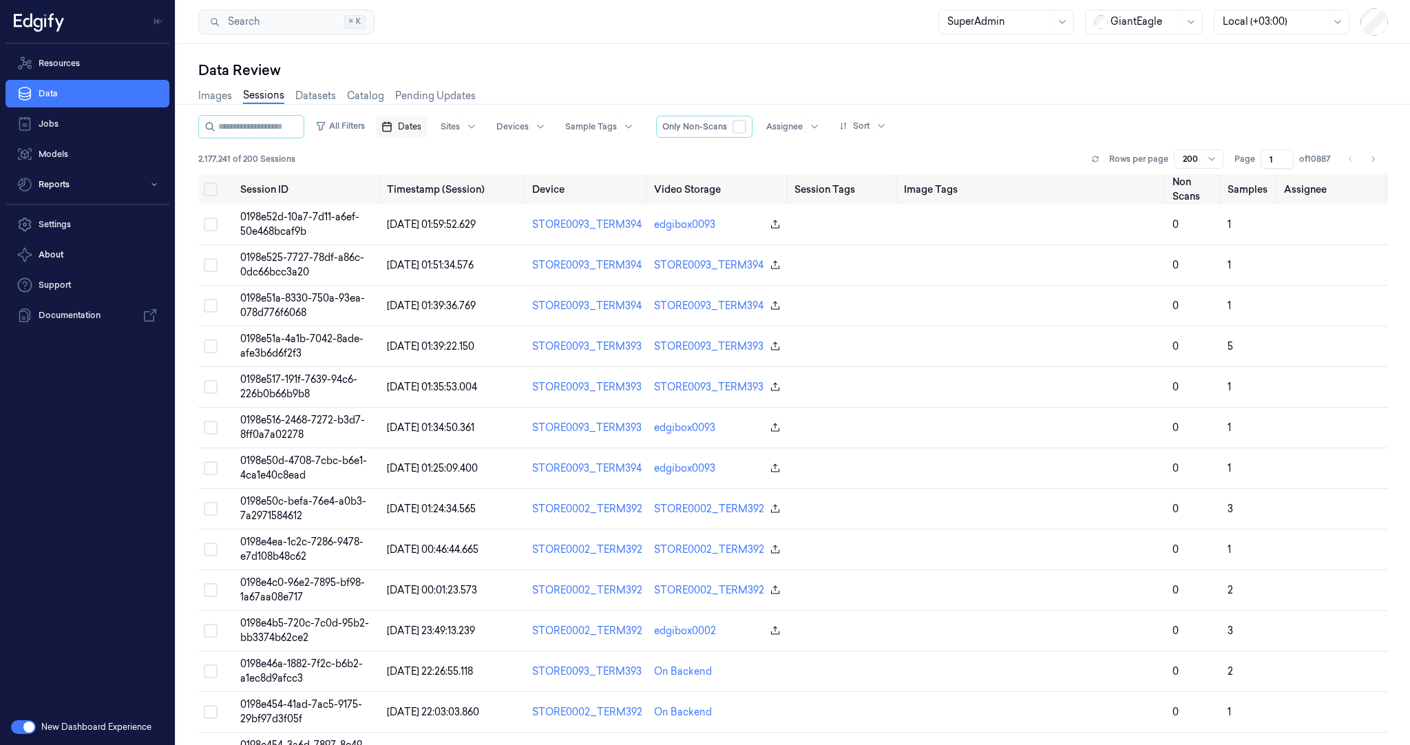
click at [419, 124] on button "Dates" at bounding box center [401, 127] width 51 height 22
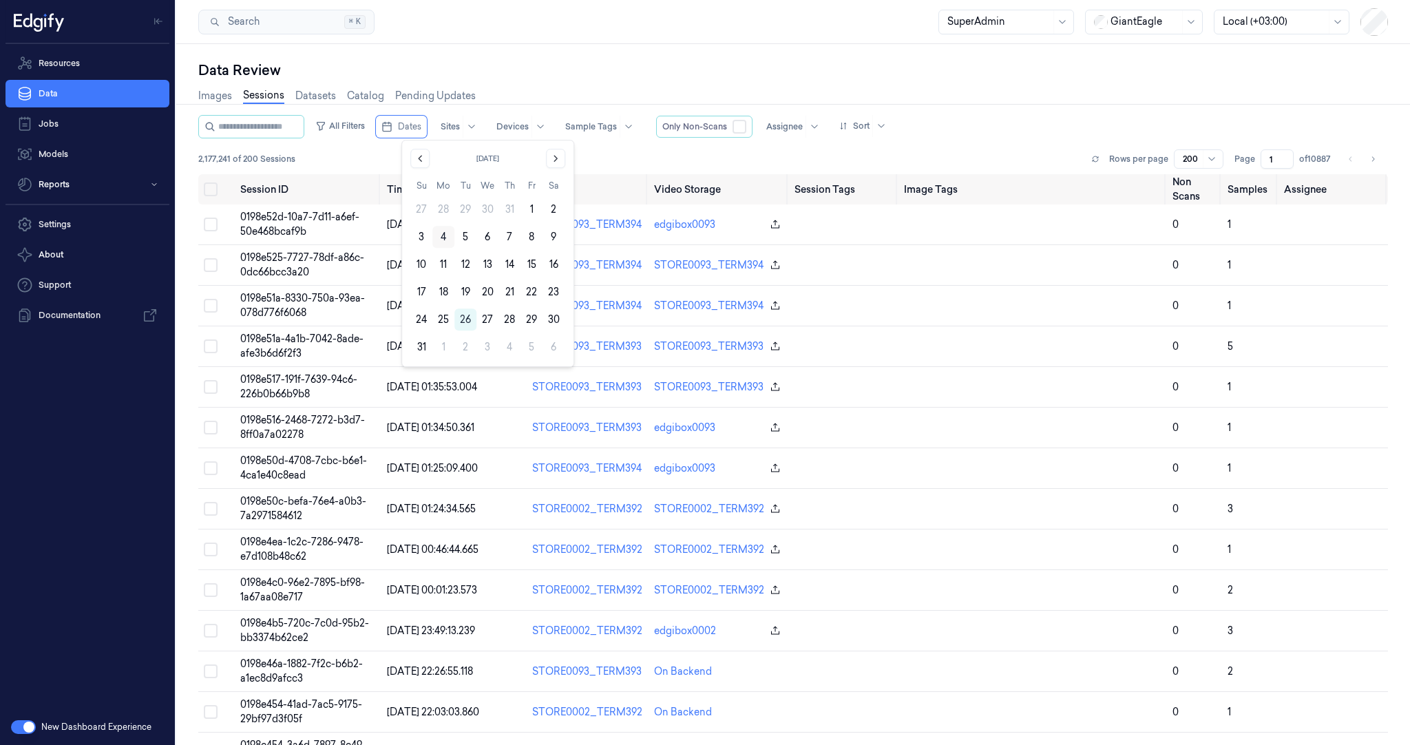
click at [445, 240] on button "4" at bounding box center [443, 237] width 22 height 22
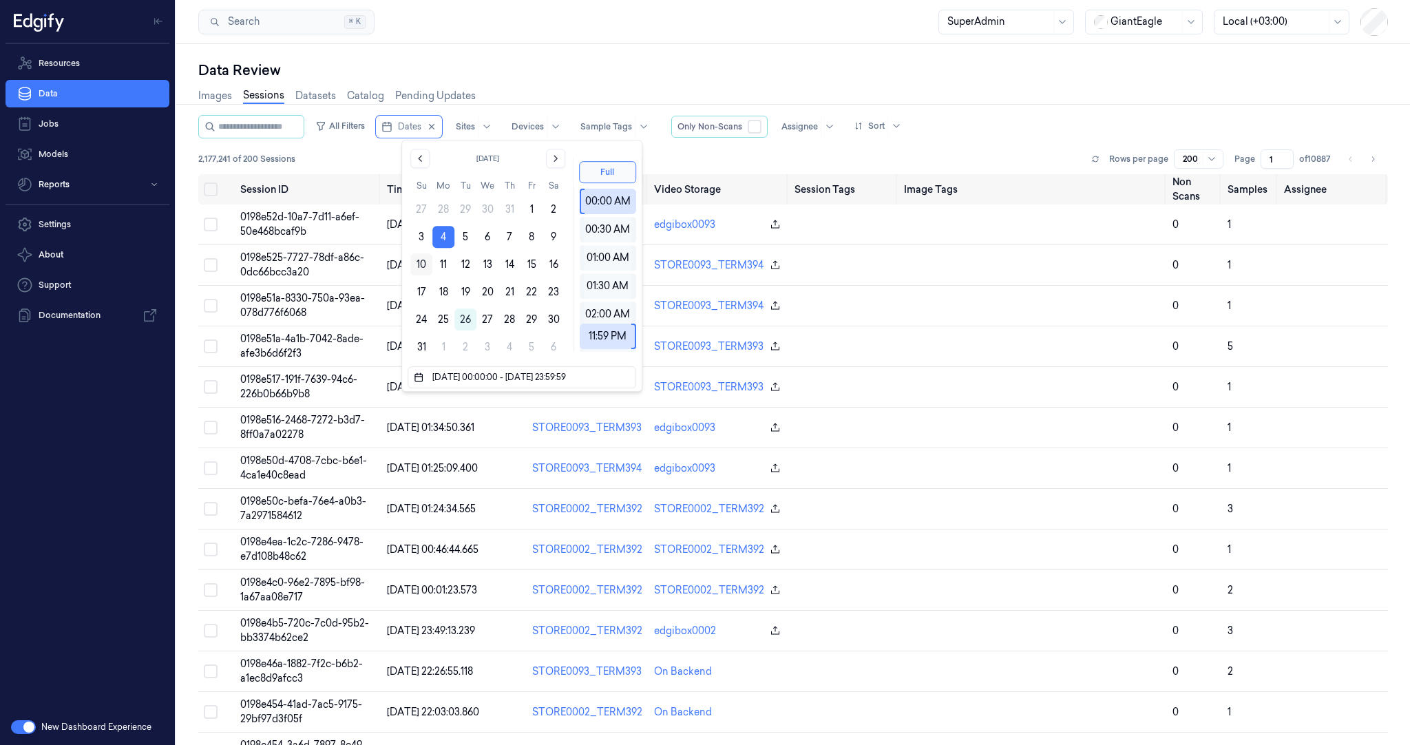
click at [420, 272] on button "10" at bounding box center [421, 264] width 22 height 22
type input "04/08/2025 00:00:00 - 10/08/2025 23:59:59"
click at [168, 370] on div "Resources Data Jobs Models Reports Settings About Support Documentation" at bounding box center [87, 376] width 175 height 665
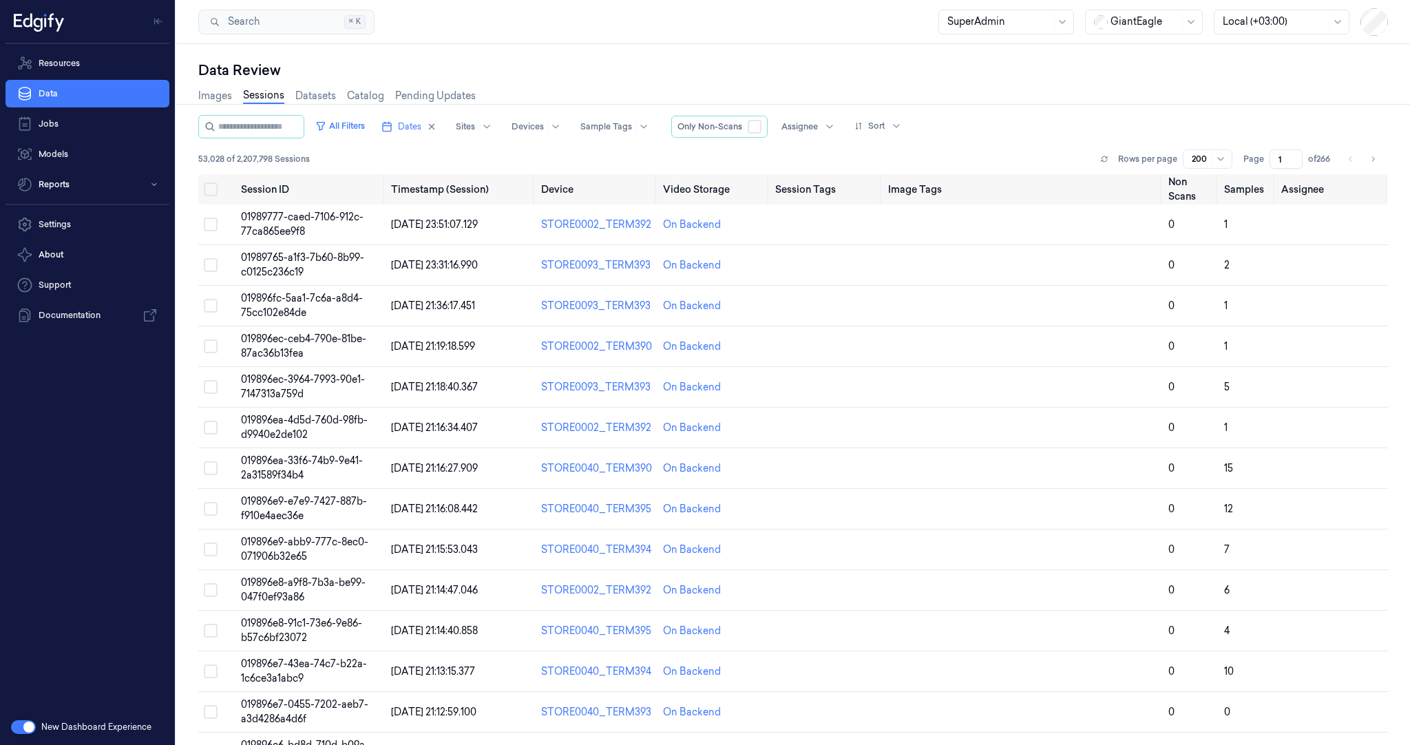
click at [18, 513] on div "Resources Data Jobs Models Reports Settings About Support Documentation" at bounding box center [87, 376] width 175 height 665
